Goal: Task Accomplishment & Management: Manage account settings

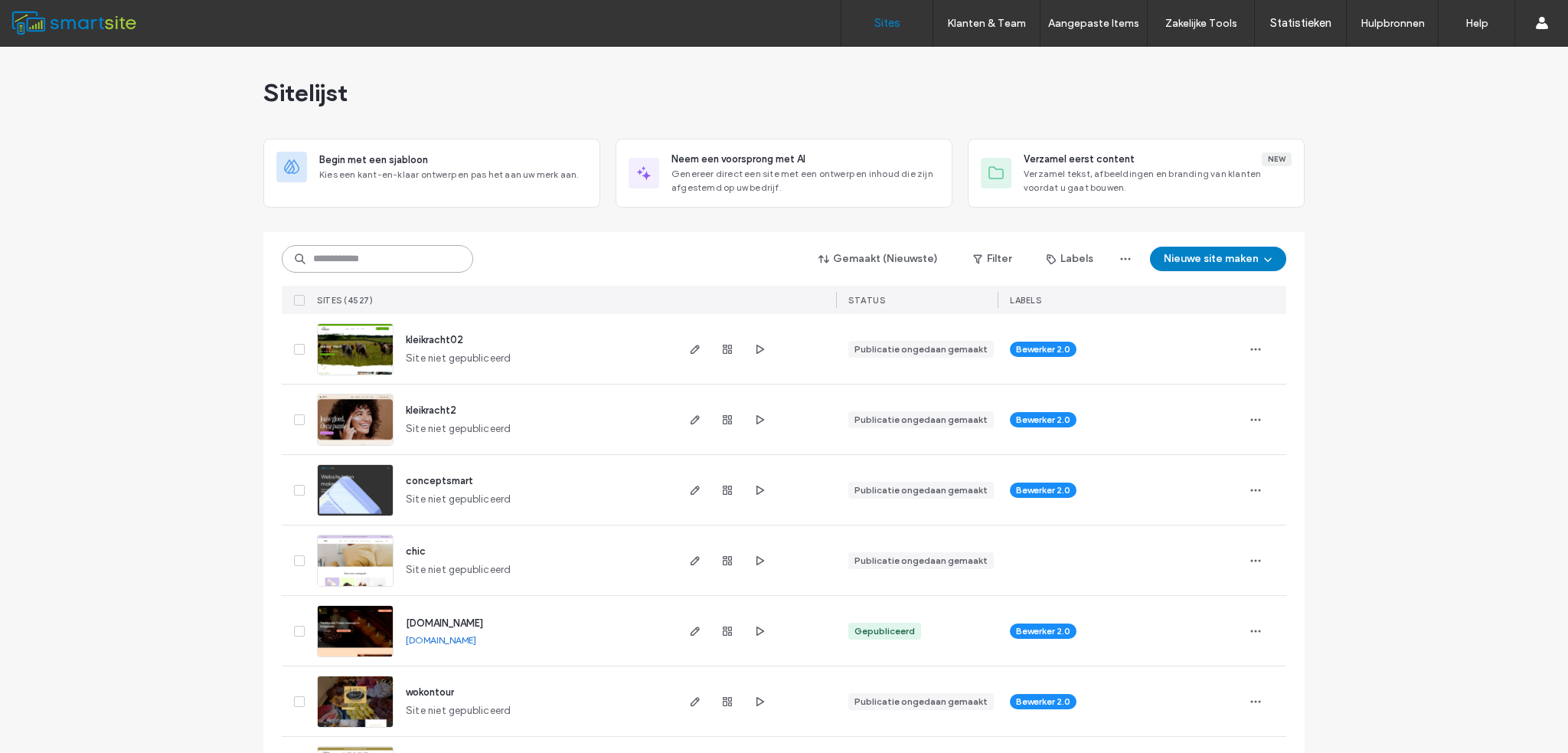
click at [414, 258] on input at bounding box center [377, 258] width 192 height 28
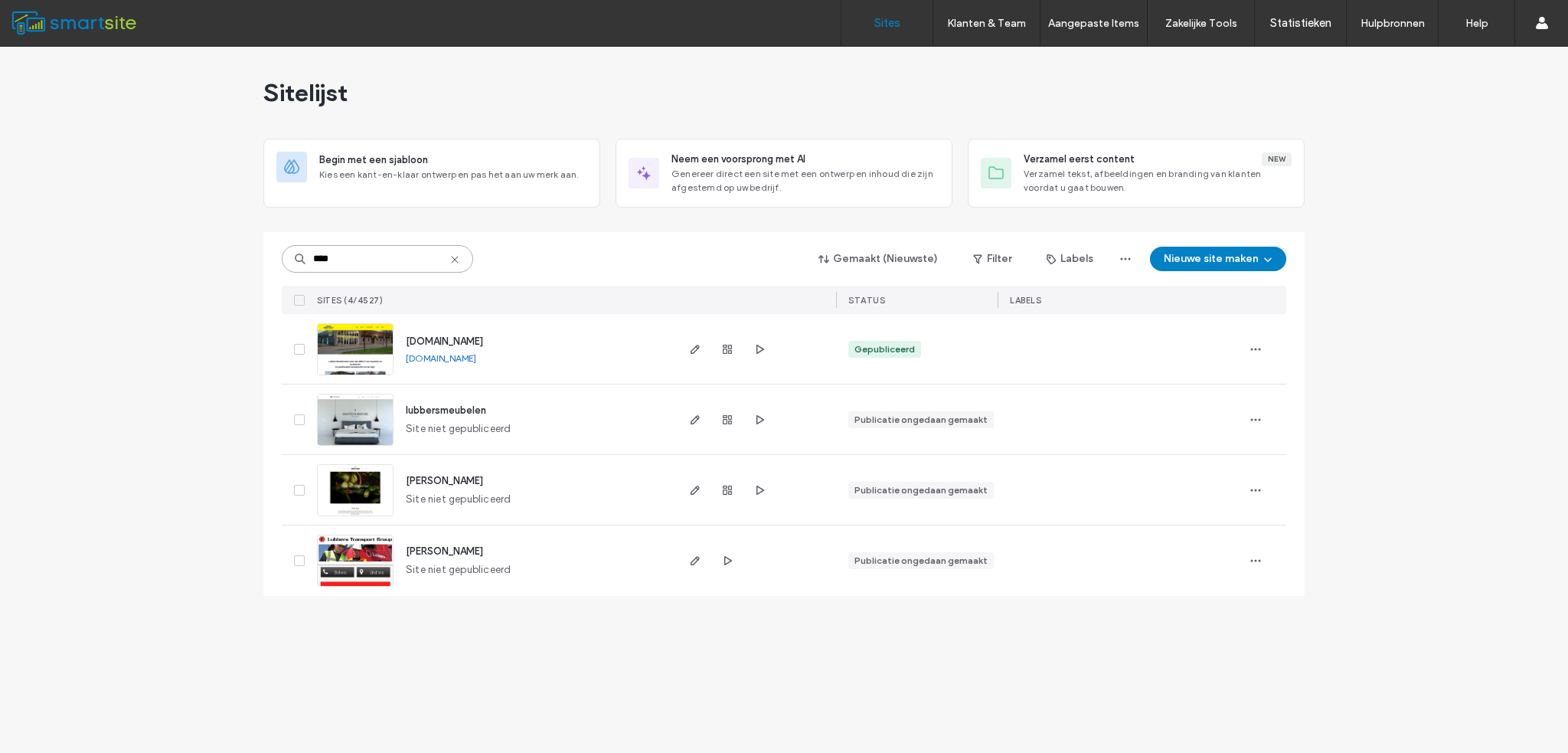
type input "****"
click at [433, 336] on span "[DOMAIN_NAME]" at bounding box center [444, 341] width 77 height 12
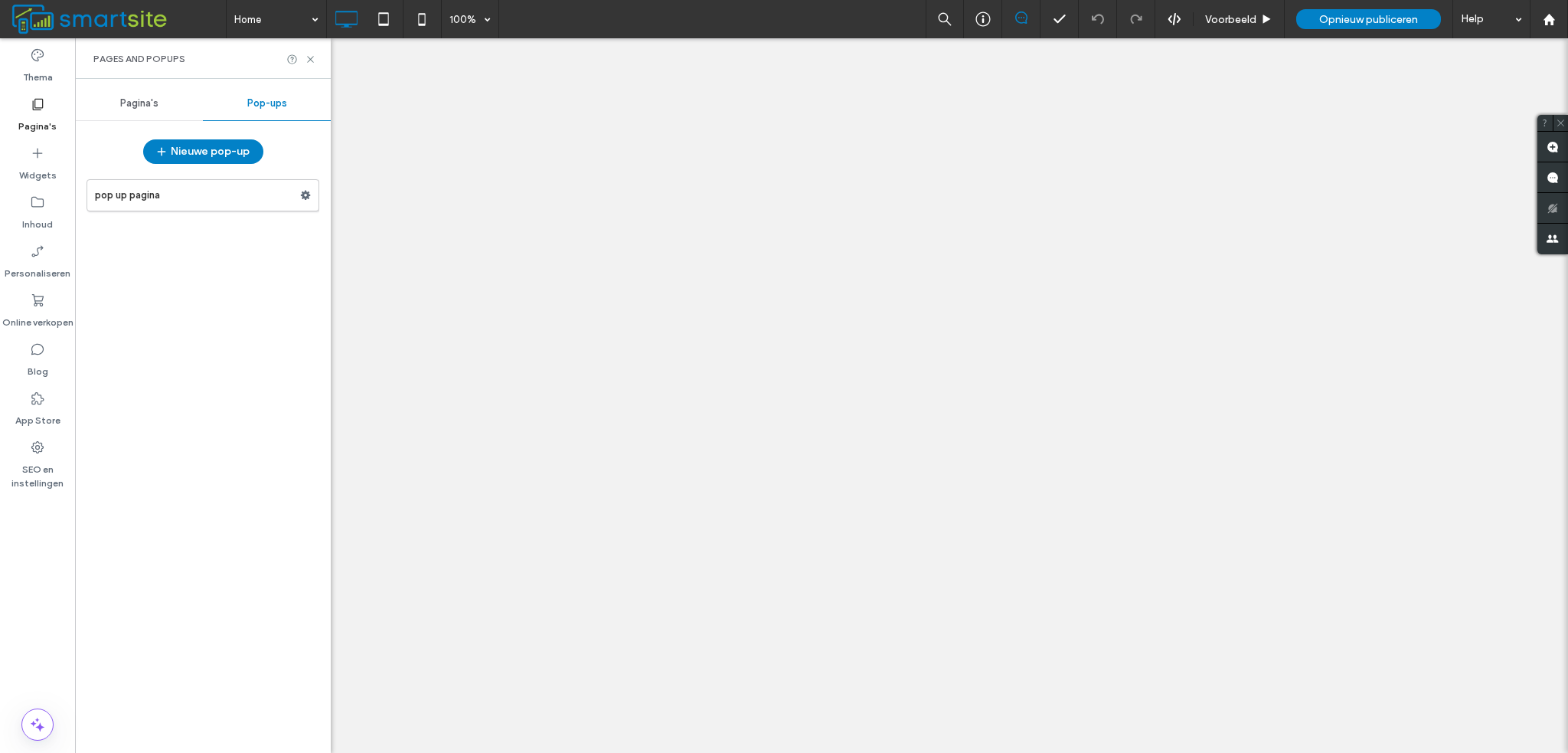
click at [308, 198] on use at bounding box center [306, 195] width 10 height 9
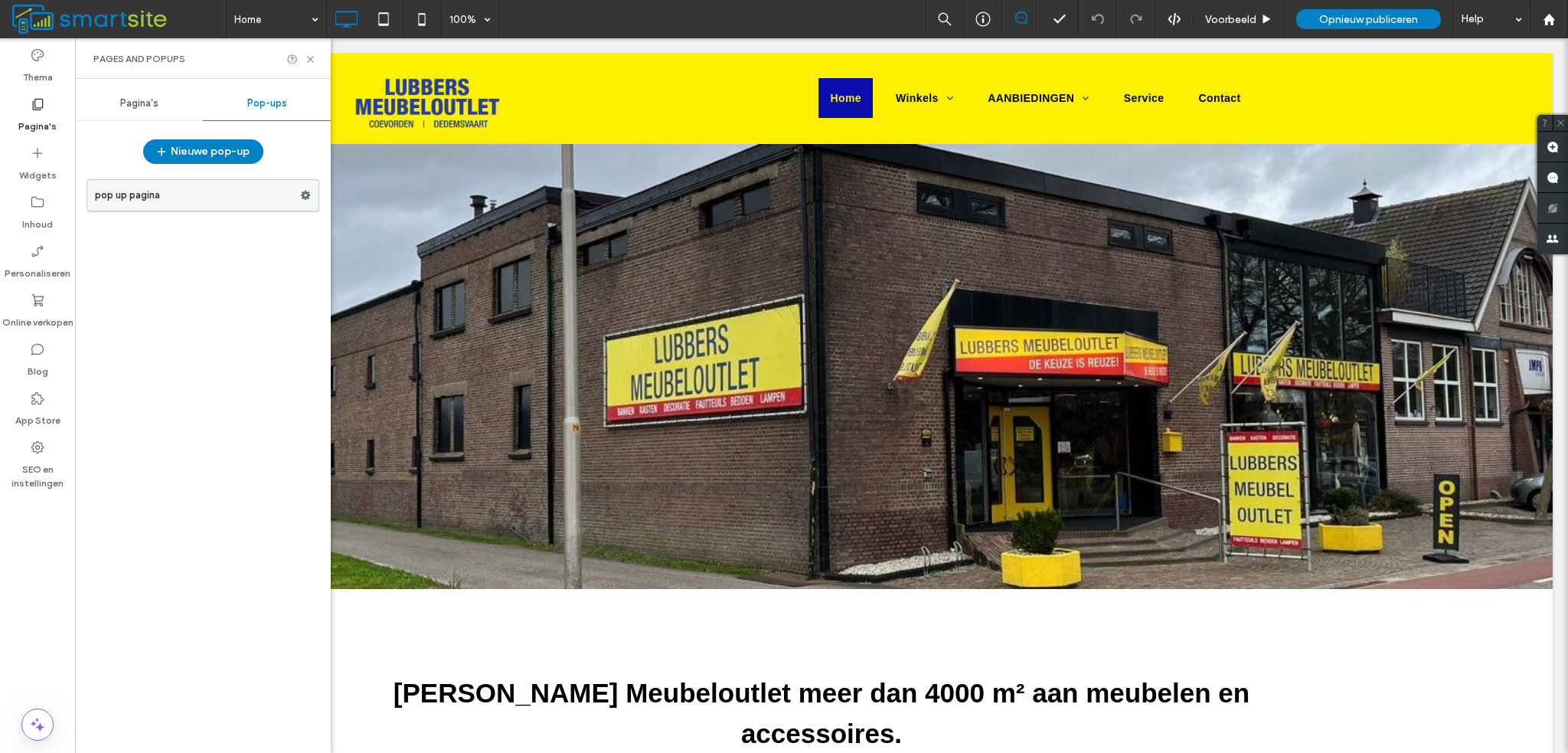
click at [250, 198] on label "pop up pagina" at bounding box center [198, 195] width 205 height 31
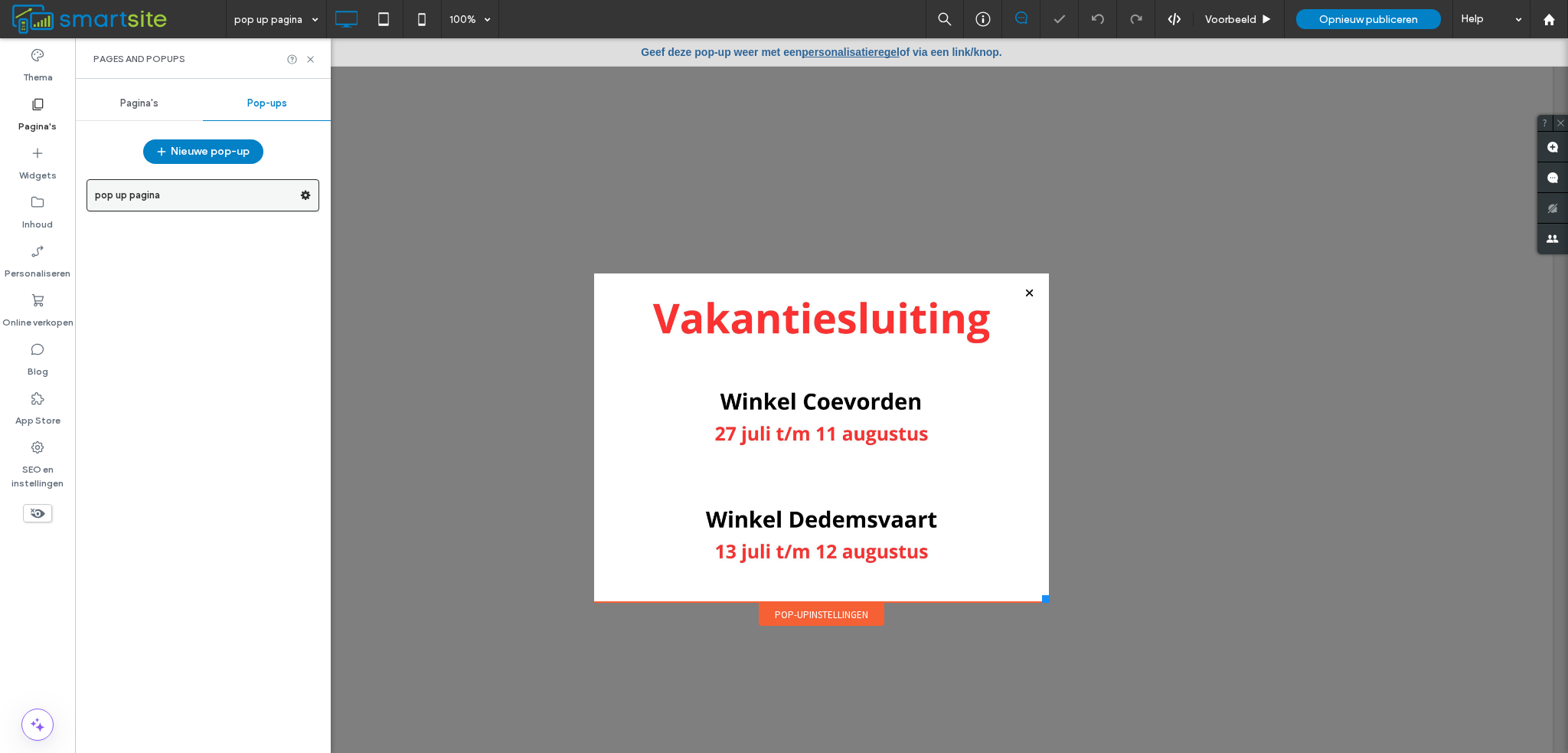
click at [306, 197] on use at bounding box center [306, 195] width 10 height 9
click at [399, 253] on span "Verwijderen" at bounding box center [384, 255] width 56 height 13
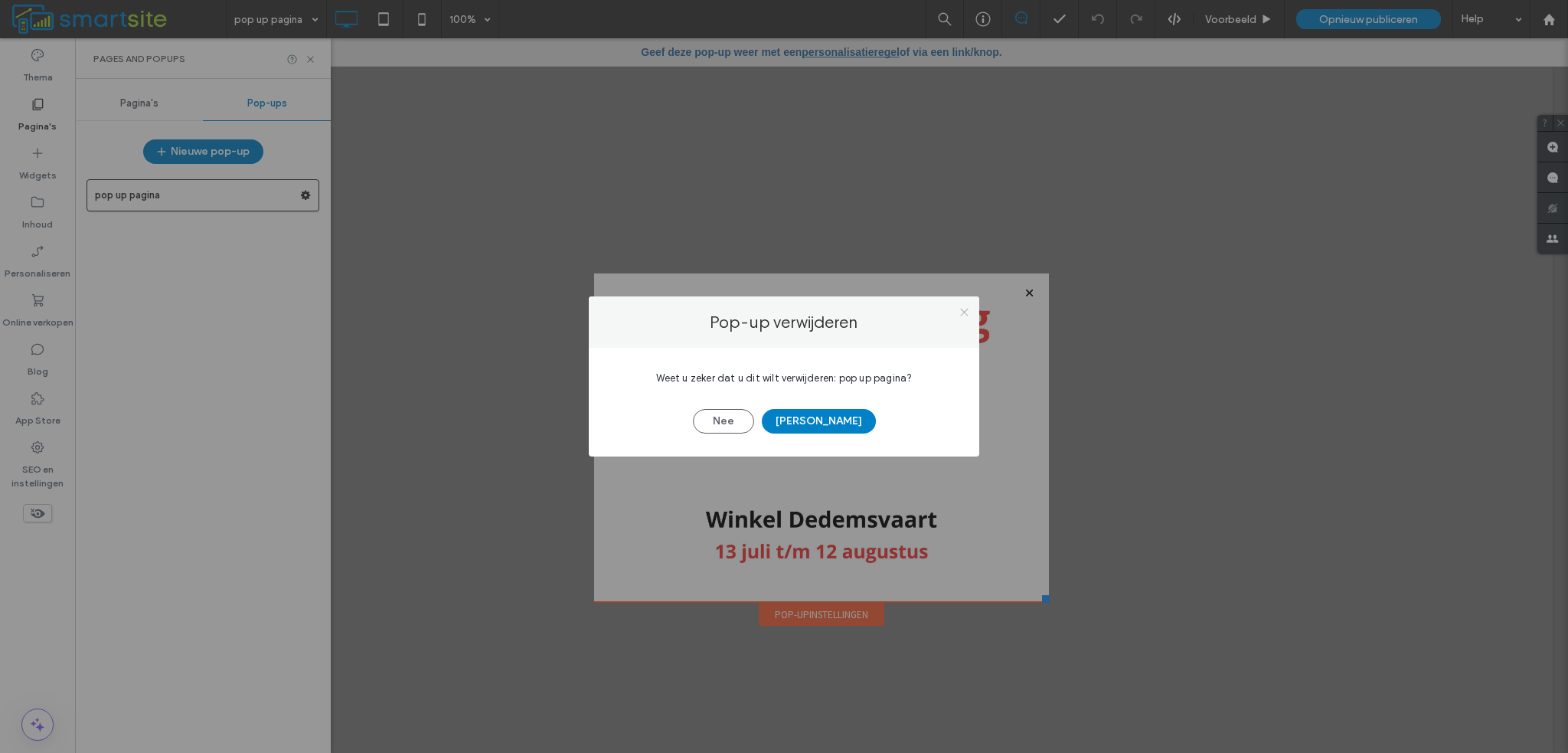
click at [962, 314] on icon at bounding box center [964, 311] width 12 height 12
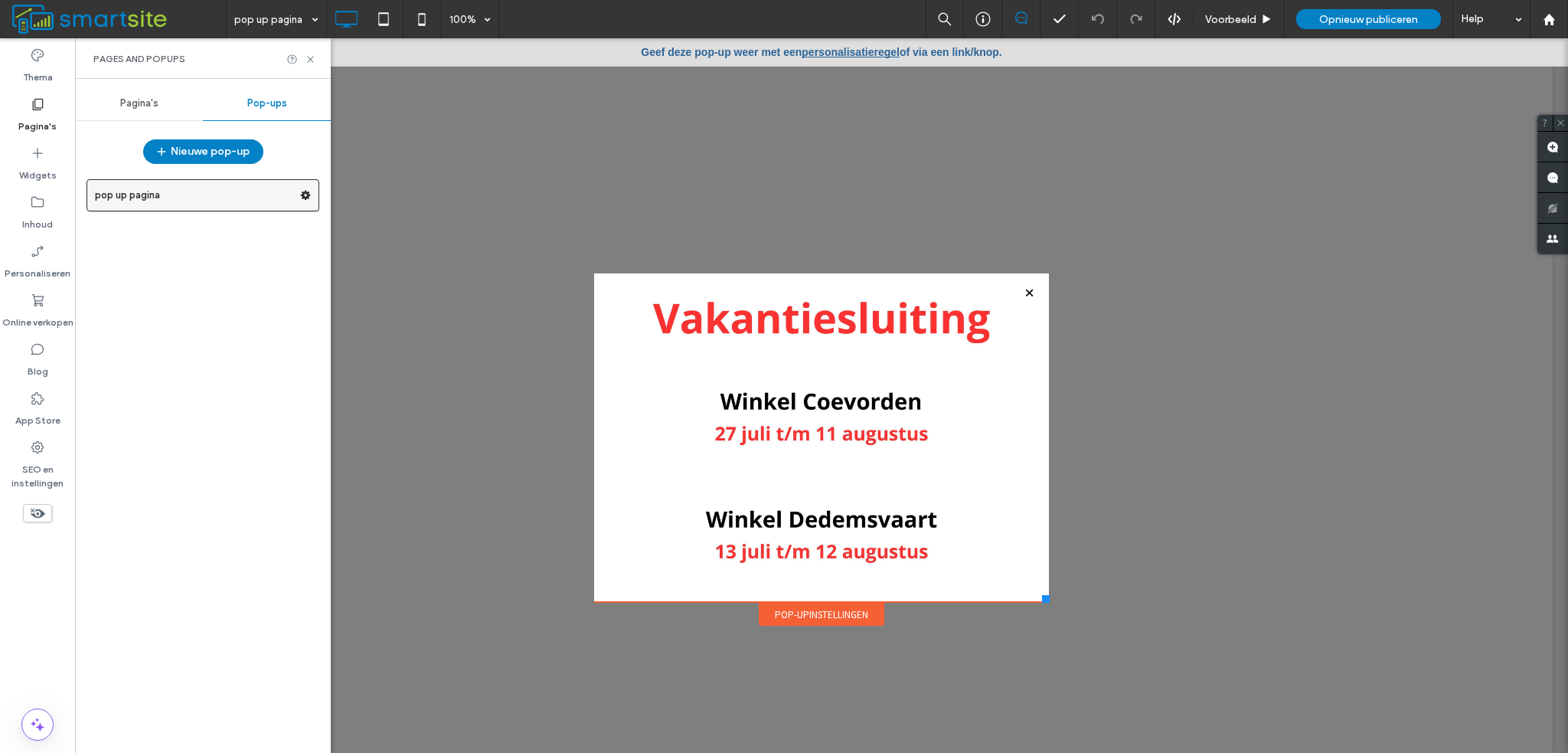
click at [311, 199] on div at bounding box center [309, 195] width 18 height 23
click at [306, 194] on icon at bounding box center [306, 195] width 11 height 11
click at [395, 255] on span "Verwijderen" at bounding box center [384, 255] width 56 height 13
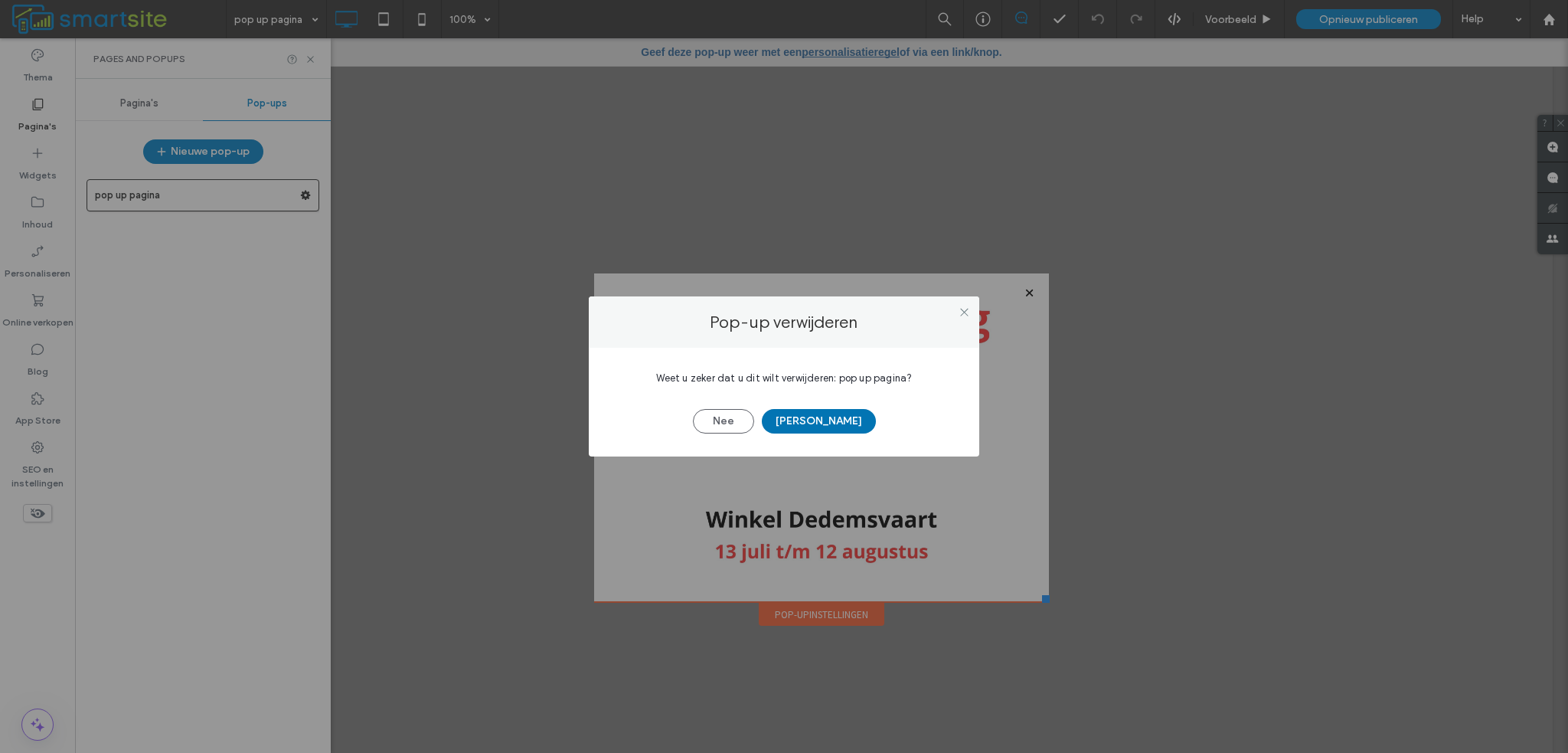
click at [833, 427] on button "[PERSON_NAME]" at bounding box center [819, 421] width 114 height 24
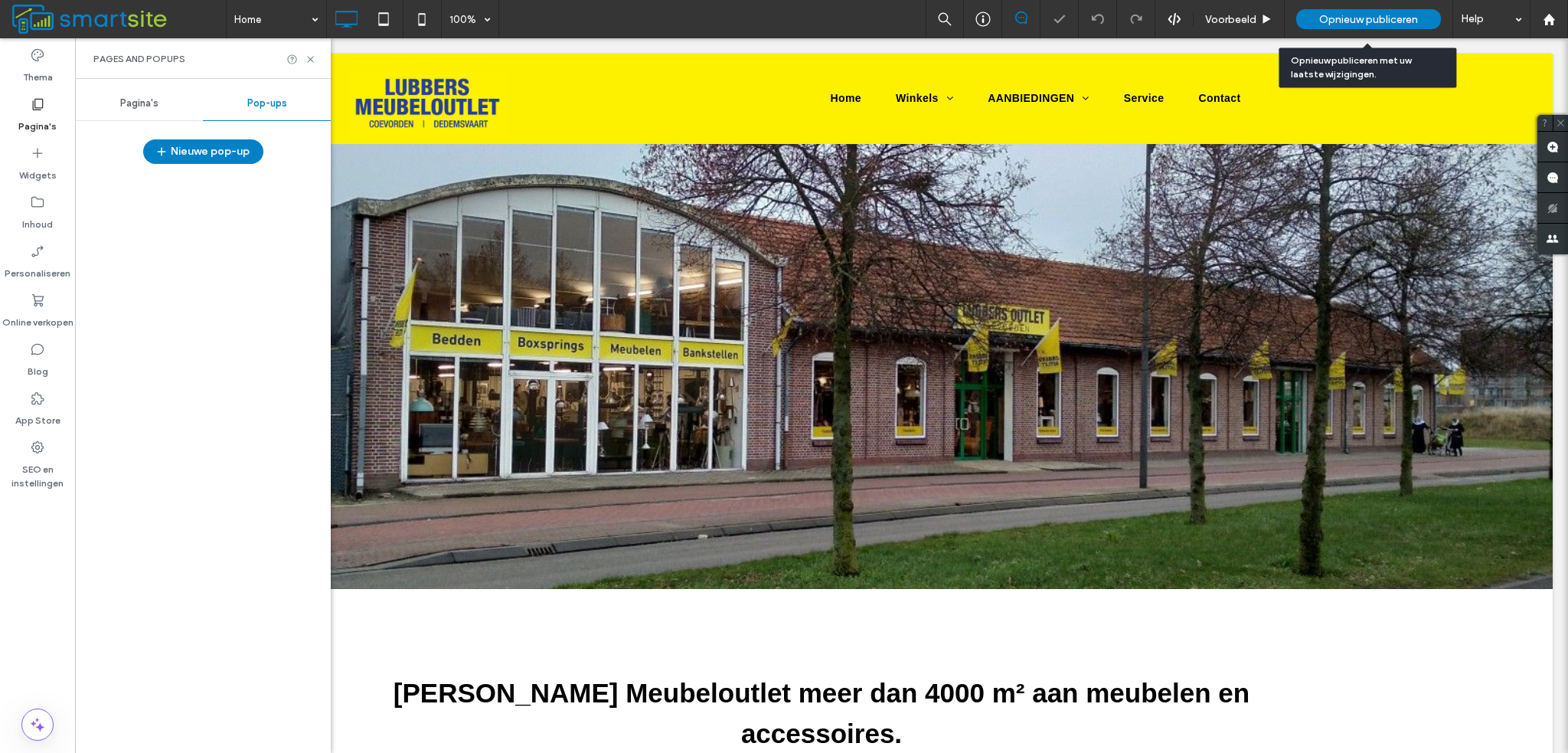
click at [1351, 23] on span "Opnieuw publiceren" at bounding box center [1369, 19] width 99 height 13
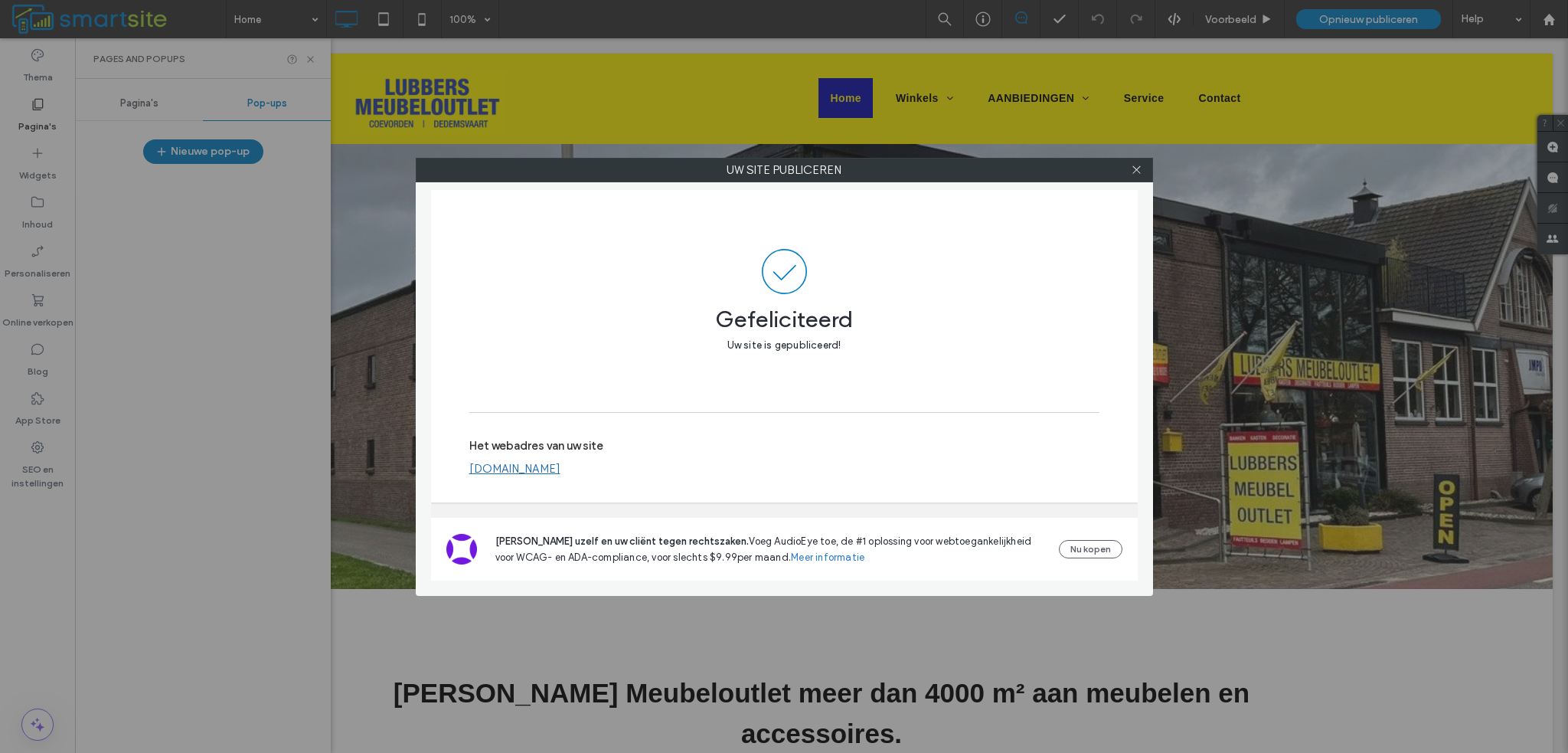
click at [1142, 169] on div at bounding box center [1137, 170] width 23 height 23
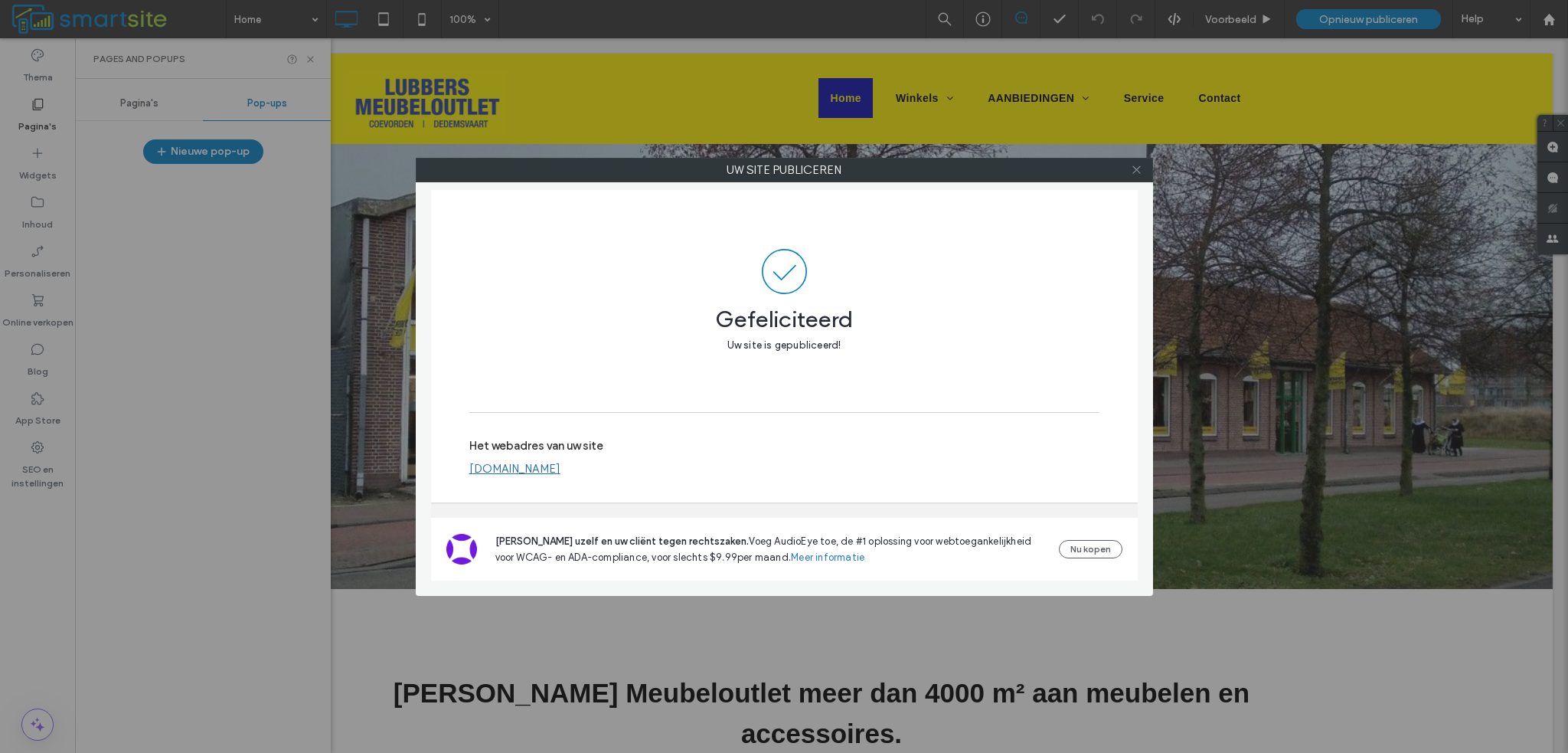
click at [1140, 167] on icon at bounding box center [1136, 169] width 12 height 12
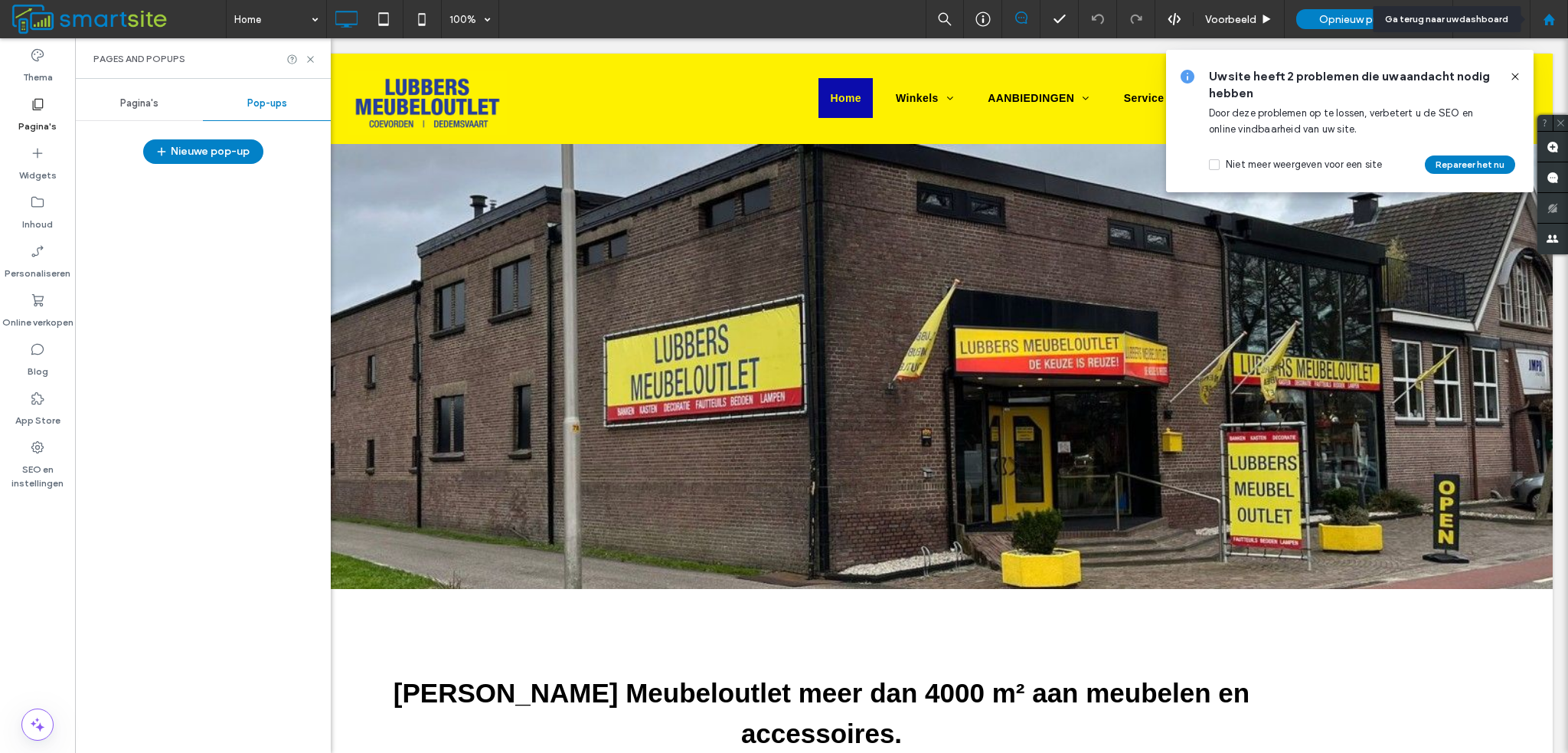
click at [1543, 22] on icon at bounding box center [1549, 19] width 13 height 13
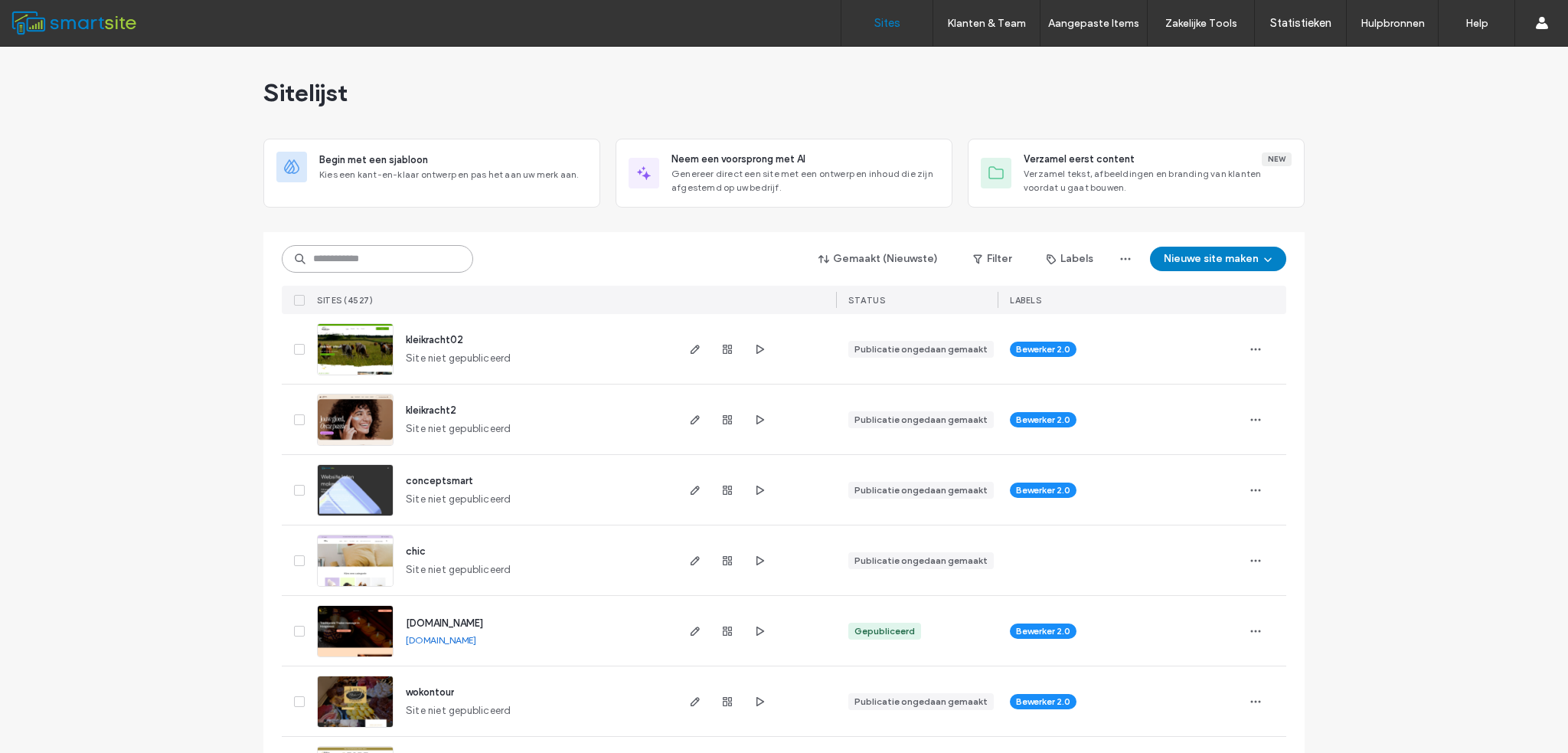
click at [452, 260] on input at bounding box center [377, 258] width 192 height 28
click at [443, 342] on span "kleikracht02" at bounding box center [435, 339] width 58 height 12
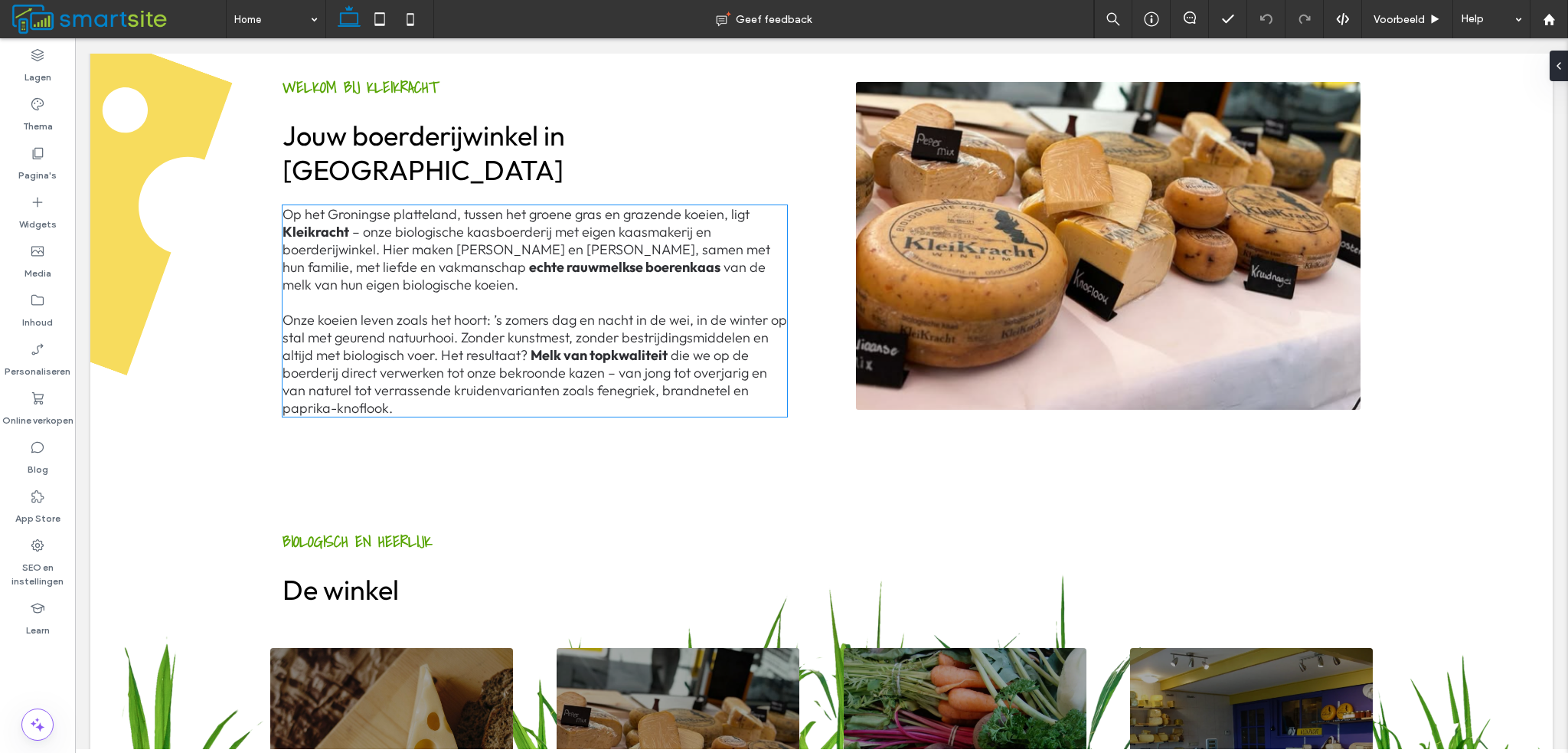
scroll to position [613, 0]
